Goal: Transaction & Acquisition: Obtain resource

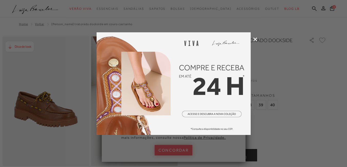
click at [254, 38] on icon at bounding box center [255, 39] width 4 height 4
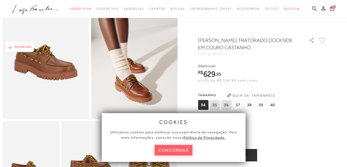
scroll to position [51, 0]
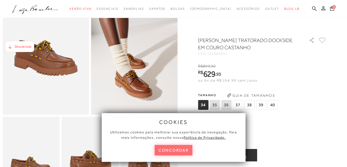
click at [183, 149] on button "concordar" at bounding box center [174, 150] width 38 height 11
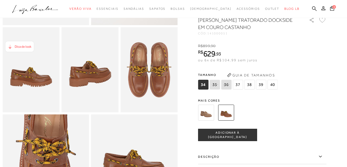
scroll to position [154, 0]
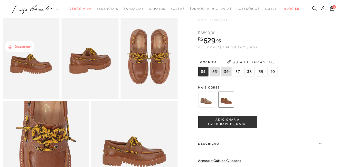
click at [203, 107] on img at bounding box center [206, 100] width 16 height 16
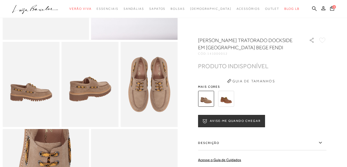
scroll to position [128, 0]
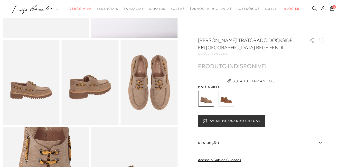
click at [225, 120] on button "AVISE-ME QUANDO CHEGAR" at bounding box center [231, 121] width 67 height 12
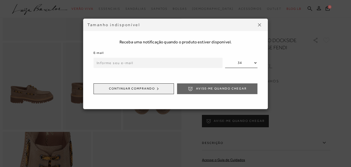
click at [255, 62] on select "34 35 36 37 38 39 40" at bounding box center [241, 63] width 32 height 10
select select
click at [225, 58] on select "34 35 36 37 38 39 40" at bounding box center [241, 63] width 32 height 10
click at [157, 62] on input "email" at bounding box center [157, 63] width 129 height 10
type input "[EMAIL_ADDRESS][DOMAIN_NAME]"
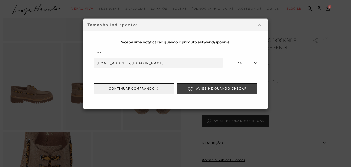
click at [206, 88] on span "Avise-me quando chegar" at bounding box center [221, 89] width 51 height 4
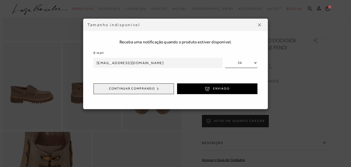
click at [306, 90] on div "Tamanho indisponível Receba uma notificação quando o produto estiver disponível…" at bounding box center [175, 83] width 351 height 167
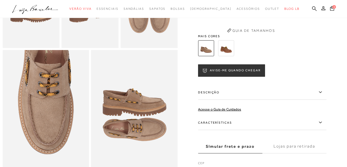
scroll to position [257, 0]
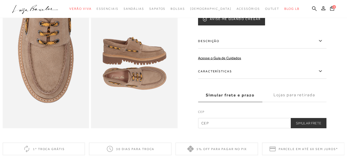
click at [292, 102] on label "Lojas para retirada" at bounding box center [294, 95] width 64 height 14
click at [0, 0] on input "Lojas para retirada" at bounding box center [0, 0] width 0 height 0
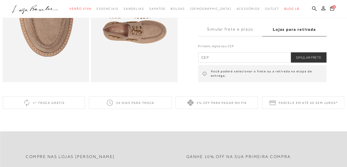
scroll to position [359, 0]
